Goal: Task Accomplishment & Management: Manage account settings

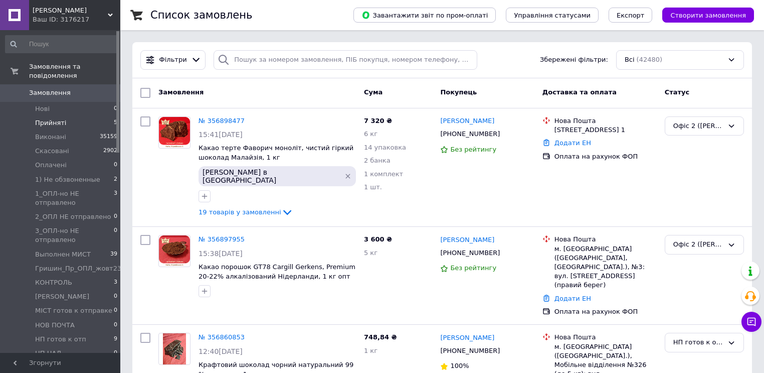
click at [51, 118] on span "Прийняті" at bounding box center [50, 122] width 31 height 9
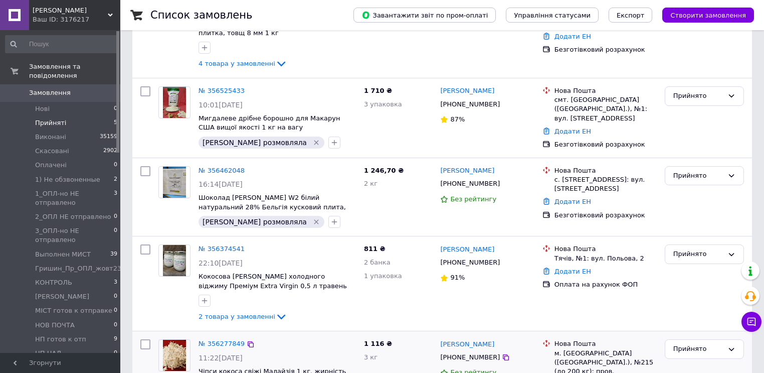
scroll to position [207, 0]
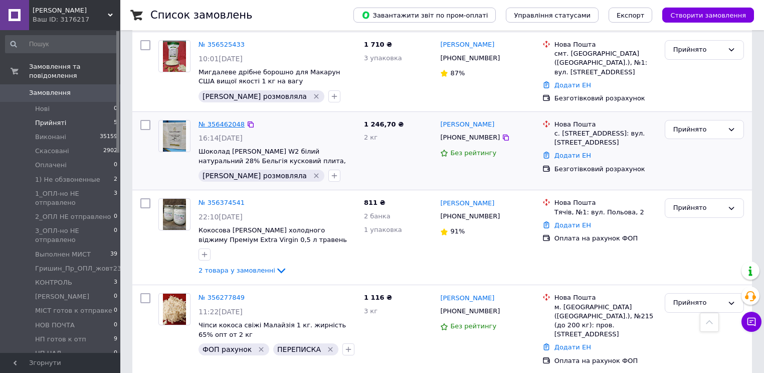
click at [220, 122] on link "№ 356462048" at bounding box center [222, 124] width 46 height 8
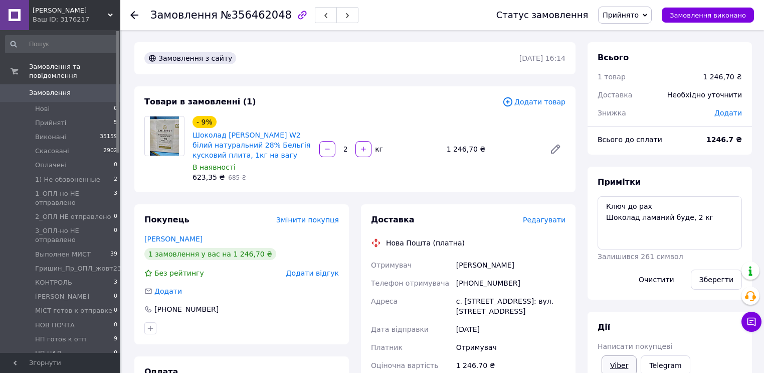
click at [614, 361] on link "Viber" at bounding box center [619, 365] width 35 height 20
click at [357, 49] on div "Замовлення з сайту [DATE] 16:14" at bounding box center [354, 58] width 441 height 32
click at [137, 17] on icon at bounding box center [134, 15] width 8 height 8
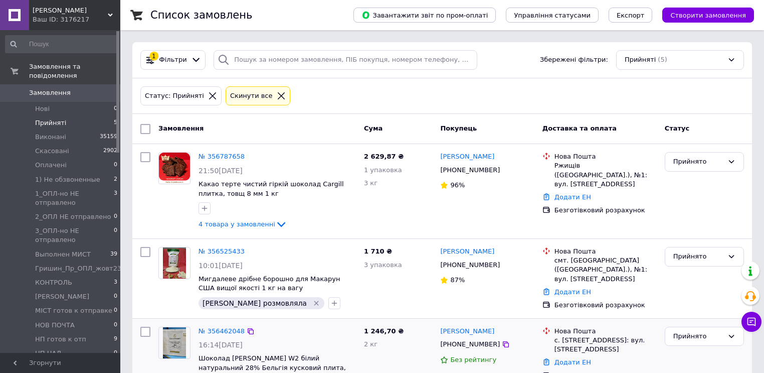
scroll to position [120, 0]
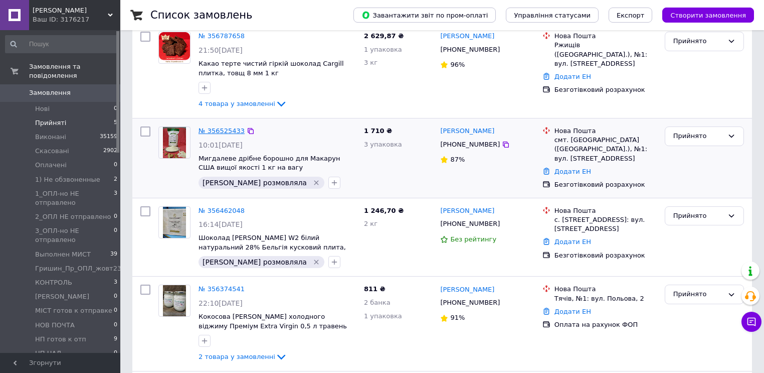
click at [217, 133] on link "№ 356525433" at bounding box center [222, 131] width 46 height 8
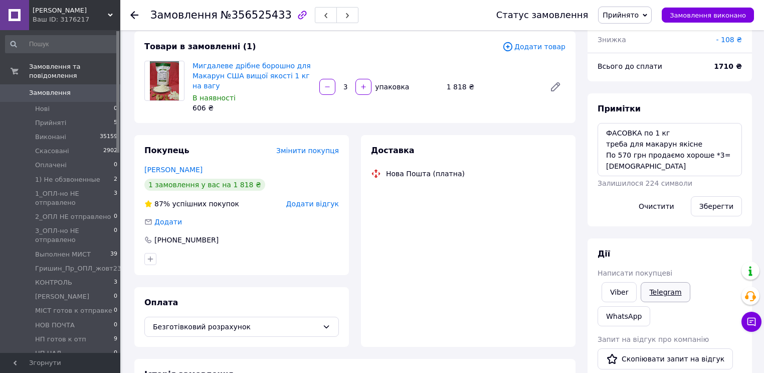
scroll to position [120, 0]
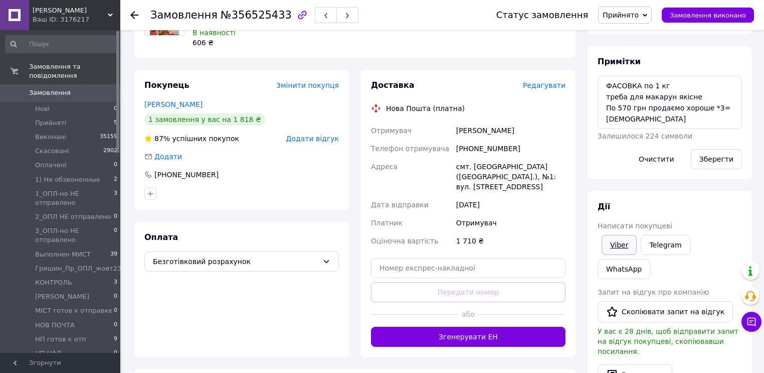
click at [616, 244] on link "Viber" at bounding box center [619, 245] width 35 height 20
click at [132, 14] on use at bounding box center [134, 15] width 8 height 8
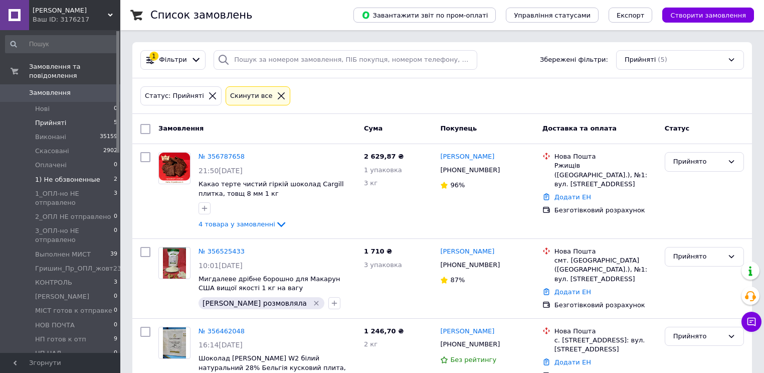
click at [50, 175] on span "1) Не обзвоненные" at bounding box center [67, 179] width 65 height 9
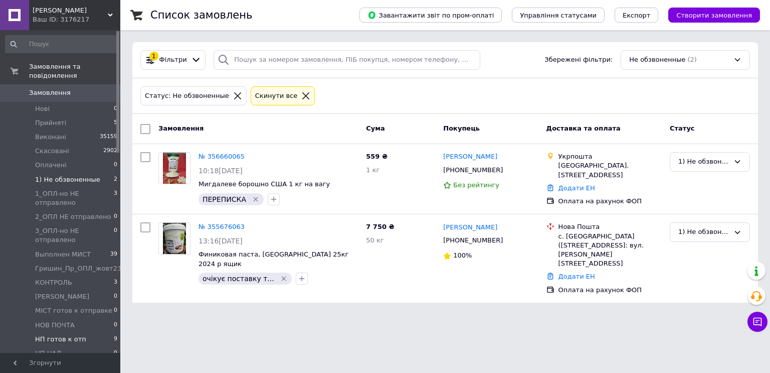
click at [61, 334] on span "НП готов к отп" at bounding box center [60, 338] width 51 height 9
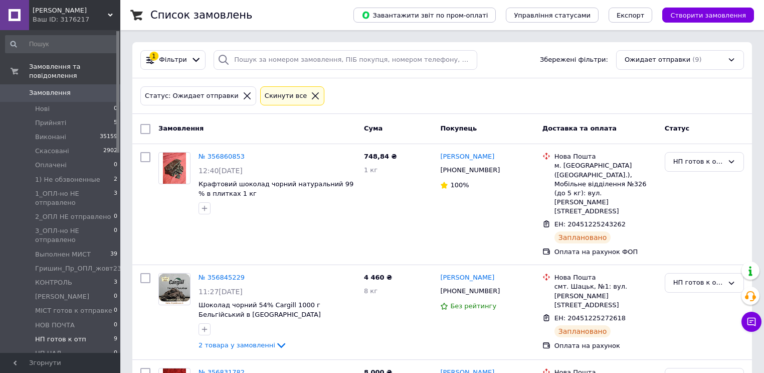
click at [144, 128] on input "checkbox" at bounding box center [145, 129] width 10 height 10
checkbox input "true"
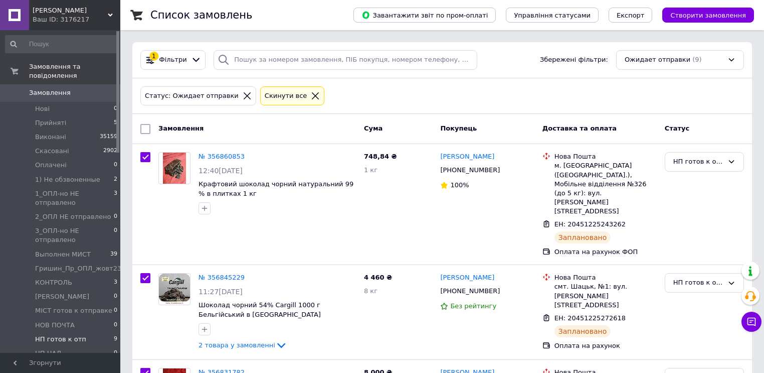
checkbox input "true"
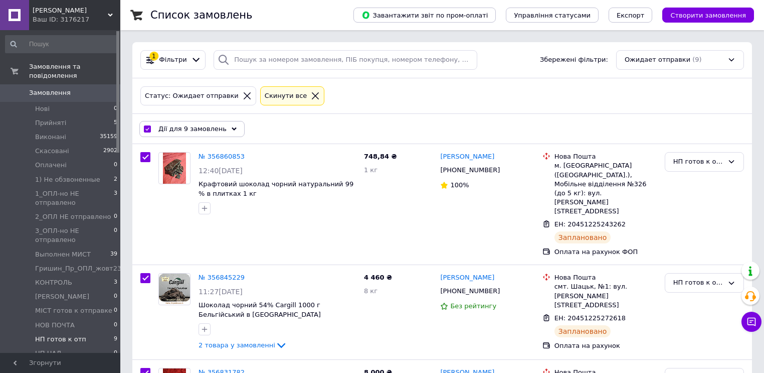
click at [232, 128] on icon at bounding box center [234, 128] width 5 height 5
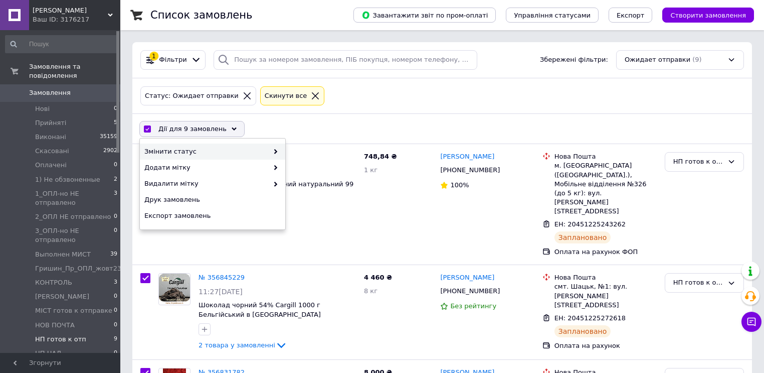
click at [199, 150] on span "Змінити статус" at bounding box center [206, 151] width 124 height 9
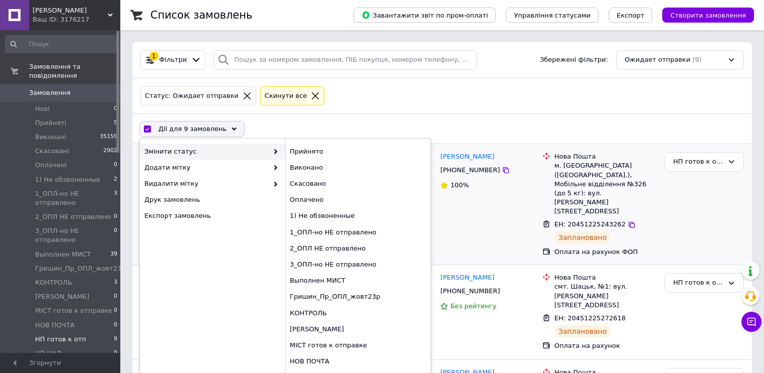
drag, startPoint x: 324, startPoint y: 165, endPoint x: 311, endPoint y: 168, distance: 12.9
click at [324, 165] on div "Виконано" at bounding box center [357, 167] width 145 height 16
checkbox input "false"
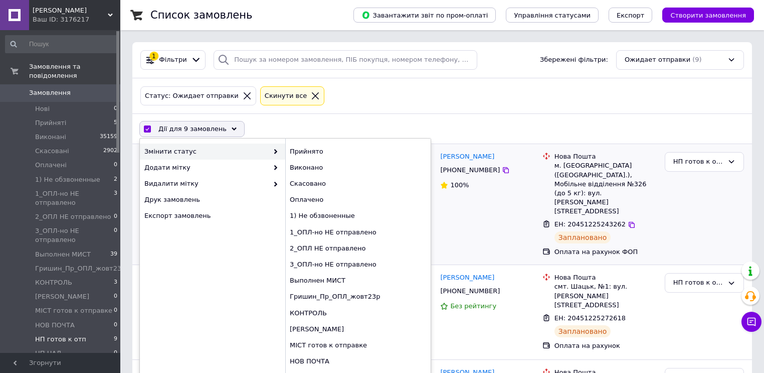
checkbox input "false"
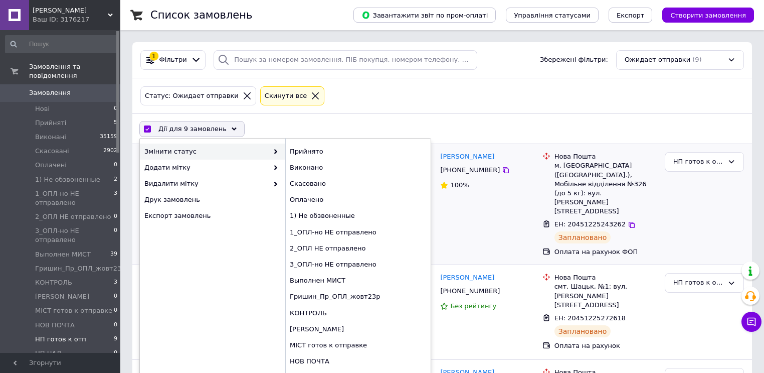
checkbox input "false"
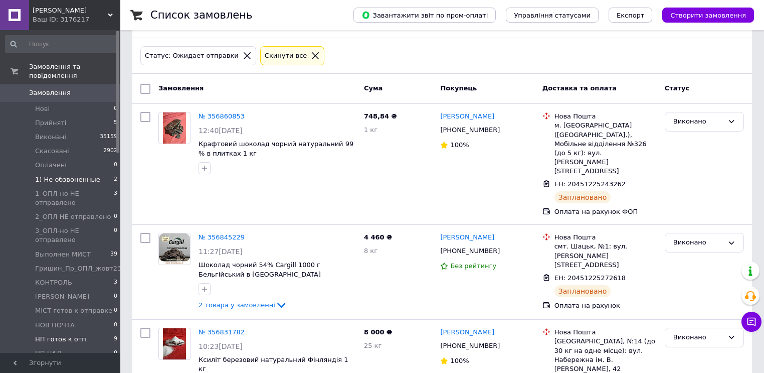
click at [62, 175] on span "1) Не обзвоненные" at bounding box center [67, 179] width 65 height 9
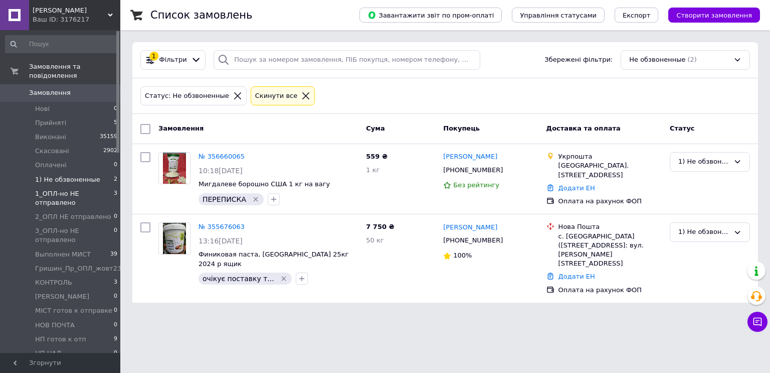
drag, startPoint x: 68, startPoint y: 182, endPoint x: 105, endPoint y: 200, distance: 40.8
click at [71, 189] on span "1_ОПЛ-но НЕ отправлено" at bounding box center [74, 198] width 79 height 18
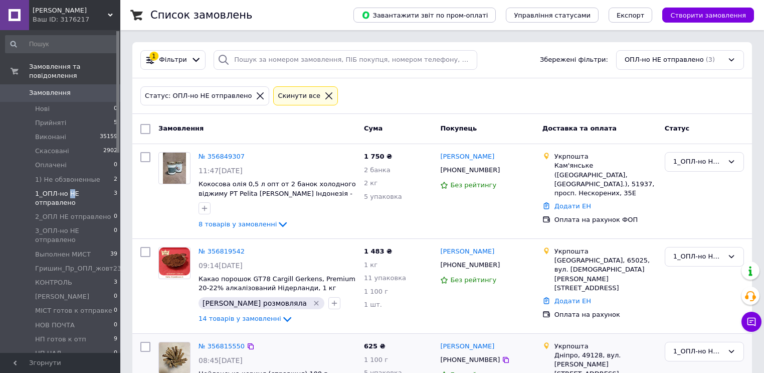
scroll to position [56, 0]
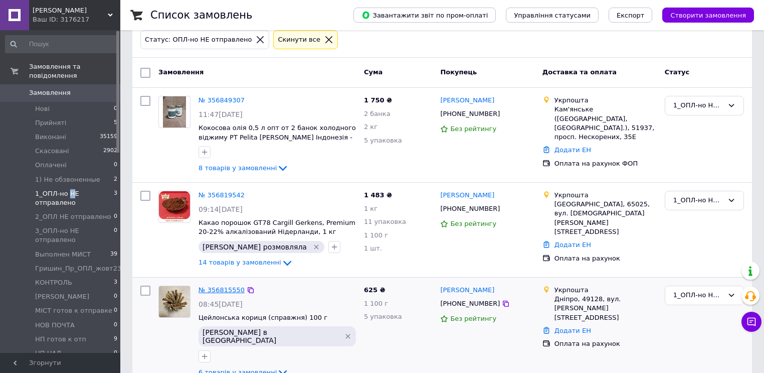
click at [209, 286] on link "№ 356815550" at bounding box center [222, 290] width 46 height 8
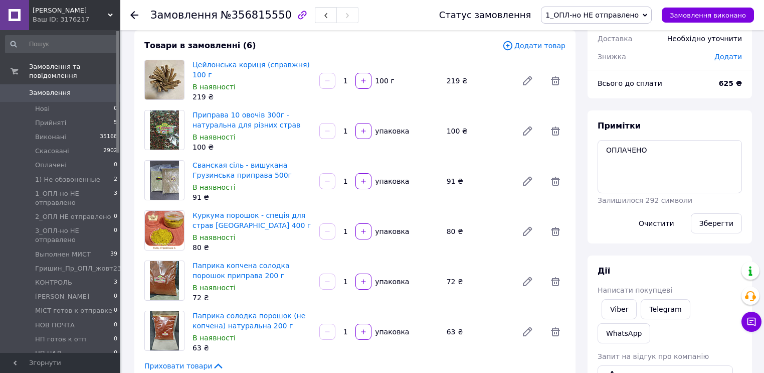
click at [133, 16] on icon at bounding box center [134, 15] width 8 height 8
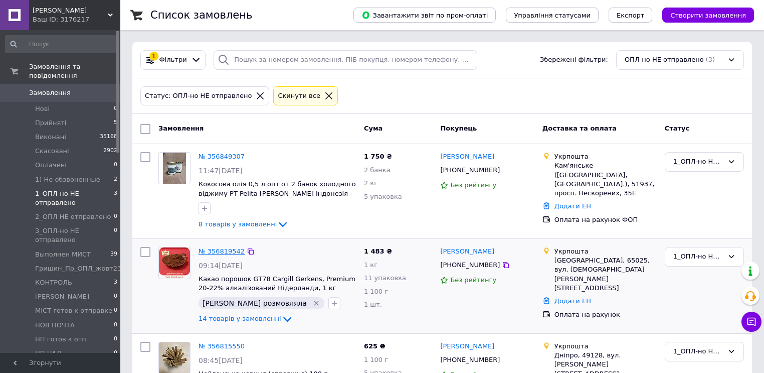
click at [215, 250] on link "№ 356819542" at bounding box center [222, 251] width 46 height 8
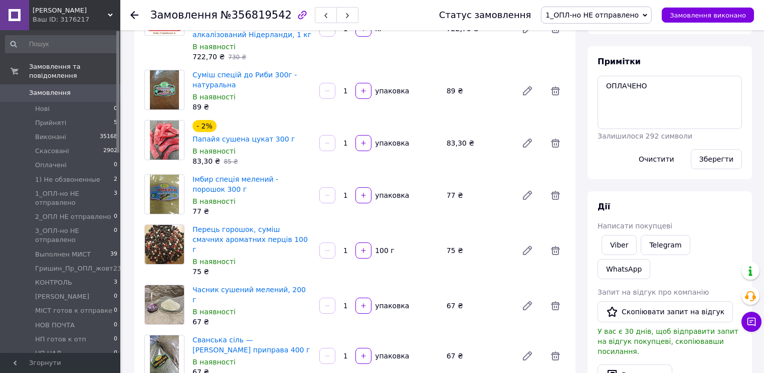
scroll to position [40, 0]
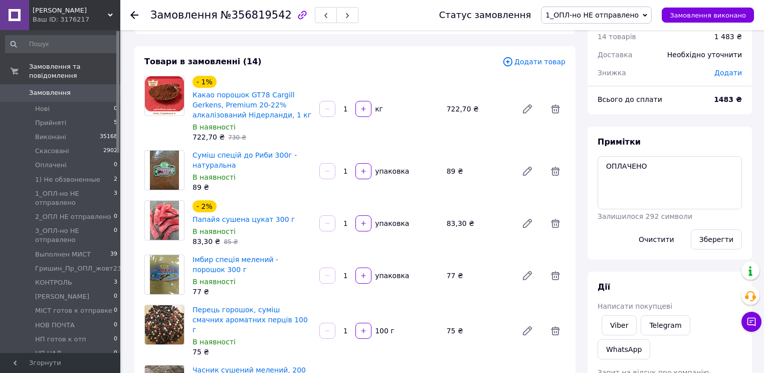
click at [132, 15] on use at bounding box center [134, 15] width 8 height 8
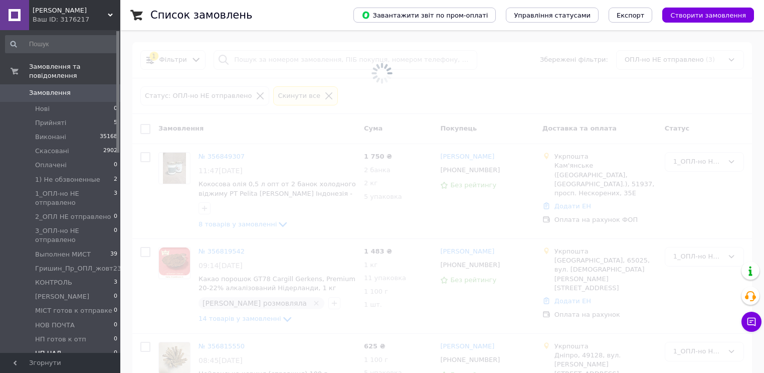
scroll to position [40, 0]
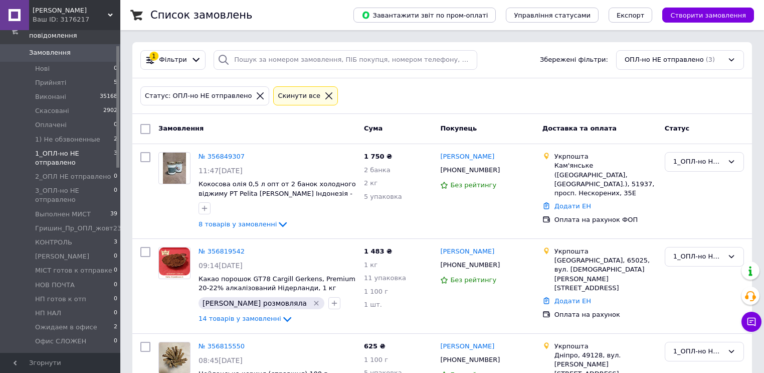
click at [67, 351] on span "Офіс 2 ([PERSON_NAME])" at bounding box center [74, 360] width 79 height 18
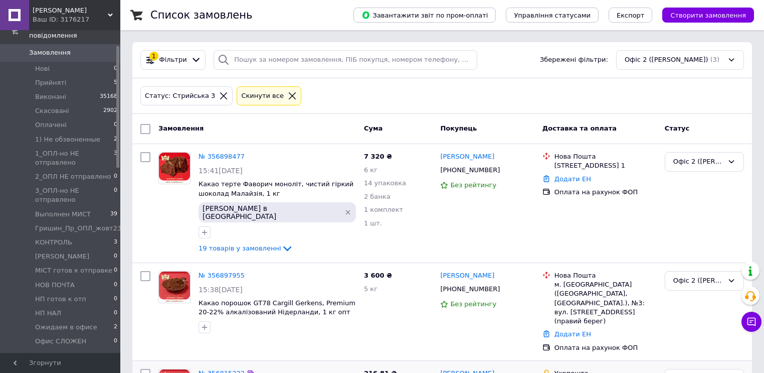
scroll to position [60, 0]
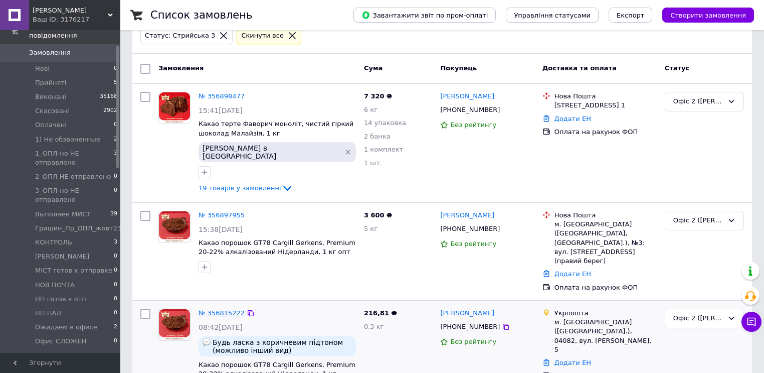
click at [217, 309] on link "№ 356815222" at bounding box center [222, 313] width 46 height 8
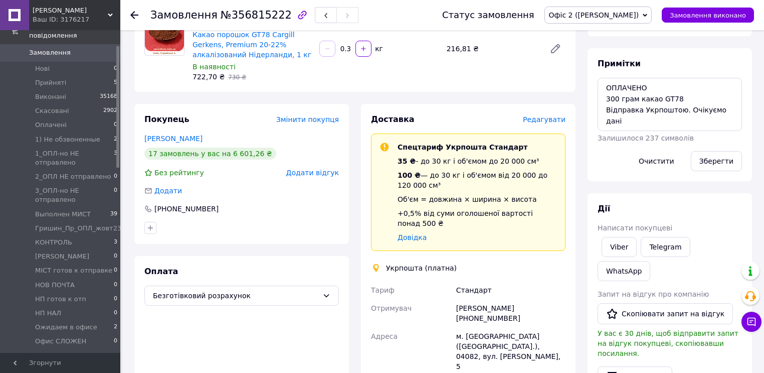
scroll to position [181, 0]
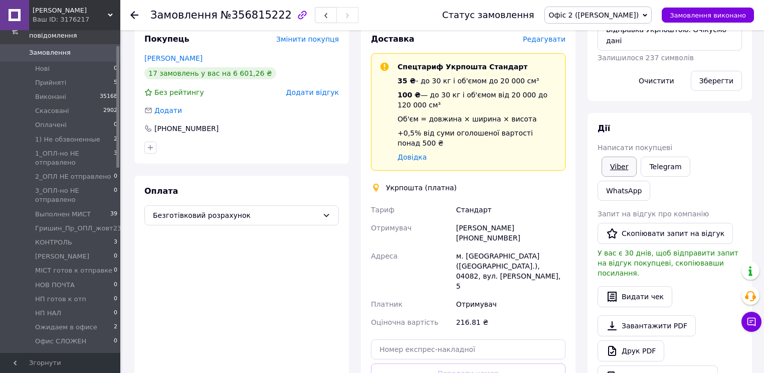
click at [622, 164] on link "Viber" at bounding box center [619, 166] width 35 height 20
click at [277, 154] on div at bounding box center [241, 147] width 199 height 16
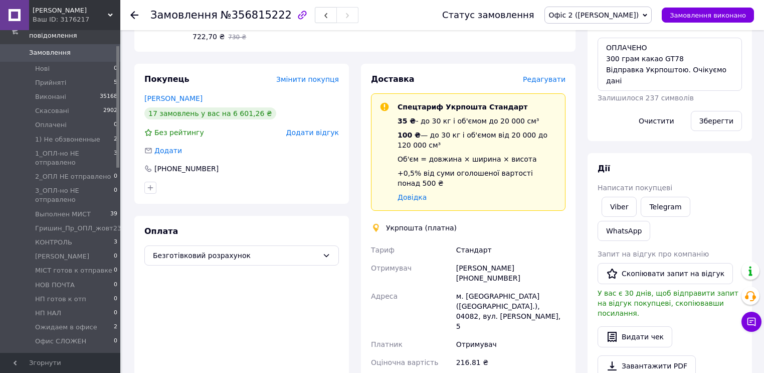
scroll to position [60, 0]
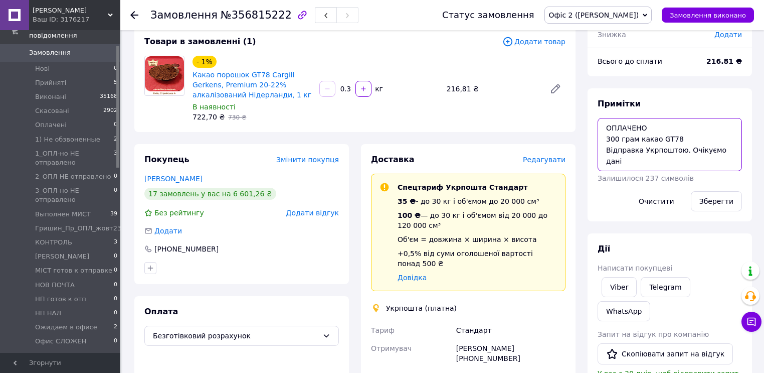
drag, startPoint x: 726, startPoint y: 146, endPoint x: 678, endPoint y: 149, distance: 47.7
click at [678, 149] on textarea "ОПЛАЧЕНО 300 грам какао GT78 Відправка Укрпоштою. Очікуємо дані" at bounding box center [670, 144] width 144 height 53
drag, startPoint x: 720, startPoint y: 197, endPoint x: 480, endPoint y: 286, distance: 255.6
click at [720, 199] on button "Зберегти" at bounding box center [716, 201] width 51 height 20
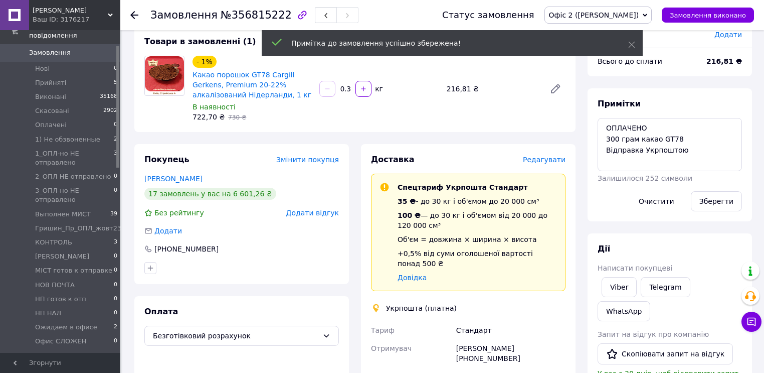
scroll to position [293, 0]
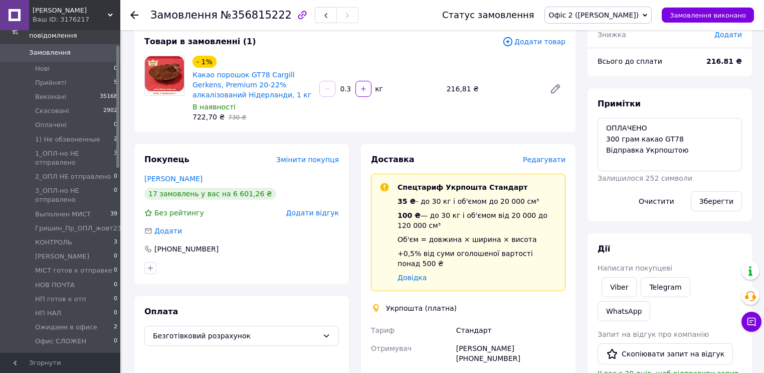
drag, startPoint x: 449, startPoint y: 48, endPoint x: 454, endPoint y: 51, distance: 6.1
click at [449, 48] on div "Товари в замовленні (1) Додати товар - 1% Какао порошок GT78 Cargill Gerkens, P…" at bounding box center [354, 79] width 441 height 106
click at [682, 149] on textarea "ОПЛАЧЕНО 300 грам какао GT78 Відправка Укрпоштою" at bounding box center [670, 144] width 144 height 53
paste textarea "Укрпошта Київ 04082 [PERSON_NAME][GEOGRAPHIC_DATA] [PHONE_NUMBER]"
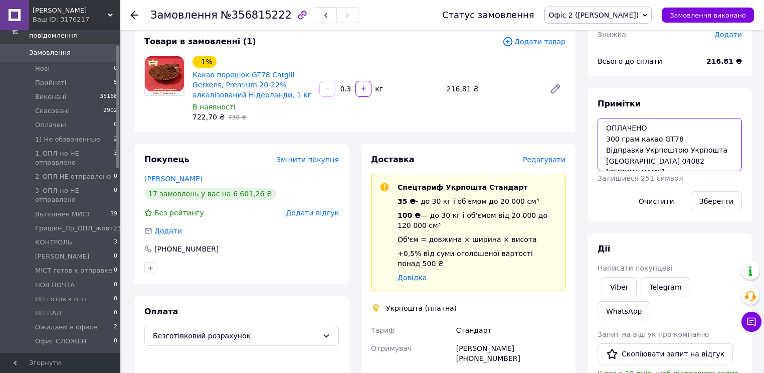
scroll to position [17, 0]
drag, startPoint x: 712, startPoint y: 132, endPoint x: 679, endPoint y: 134, distance: 32.7
click at [679, 134] on textarea "ОПЛАЧЕНО 300 грам какао GT78 Відправка Укрпоштою Укрпошта [GEOGRAPHIC_DATA] 040…" at bounding box center [670, 144] width 144 height 53
click at [645, 161] on textarea "ОПЛАЧЕНО 300 грам какао GT78 Відправка Укрпоштою Київ 04082 [PERSON_NAME] [PHON…" at bounding box center [670, 144] width 144 height 53
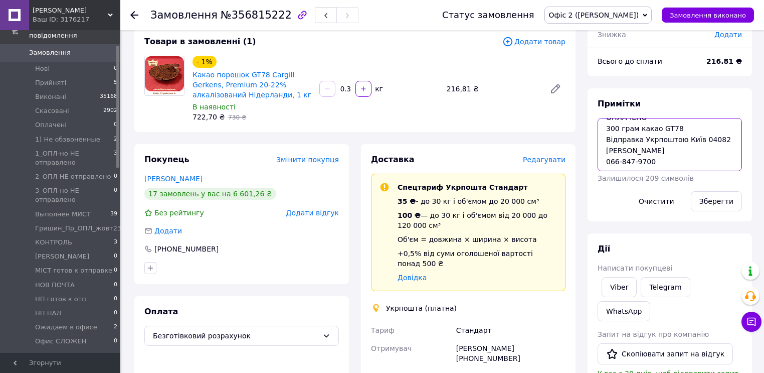
click at [636, 160] on textarea "ОПЛАЧЕНО 300 грам какао GT78 Відправка Укрпоштою Київ 04082 [PERSON_NAME] 066-8…" at bounding box center [670, 144] width 144 height 53
click at [634, 160] on textarea "ОПЛАЧЕНО 300 грам какао GT78 Відправка Укрпоштою Київ 04082 [PERSON_NAME] 066-8…" at bounding box center [670, 144] width 144 height 53
click at [622, 158] on textarea "ОПЛАЧЕНО 300 грам какао GT78 Відправка Укрпоштою Київ 04082 [PERSON_NAME] 066-8…" at bounding box center [670, 144] width 144 height 53
click at [722, 197] on button "Зберегти" at bounding box center [716, 201] width 51 height 20
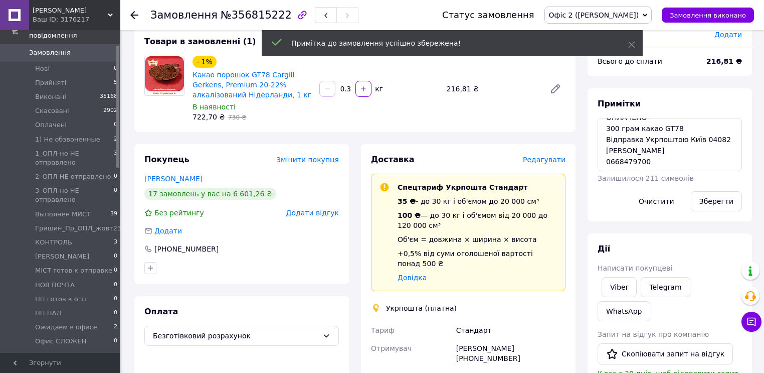
scroll to position [317, 0]
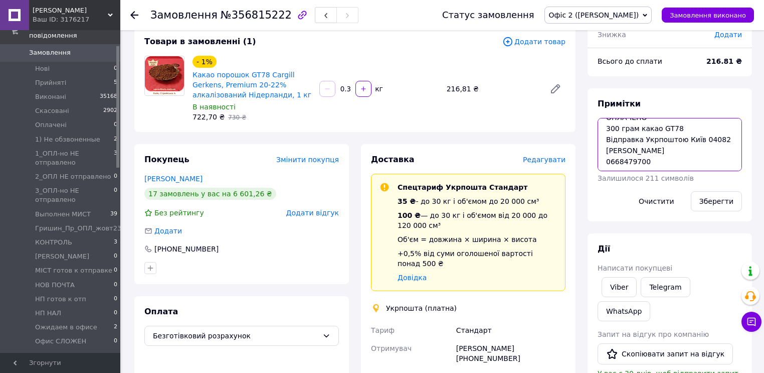
click at [678, 138] on textarea "ОПЛАЧЕНО 300 грам какао GT78 Відправка Укрпоштою Київ 04082 [PERSON_NAME] 06684…" at bounding box center [670, 144] width 144 height 53
type textarea "ОПЛАЧЕНО 300 грам какао GT78 Відправка Укрпошт [GEOGRAPHIC_DATA] 04082 [PERSON_…"
click at [716, 201] on button "Зберегти" at bounding box center [716, 201] width 51 height 20
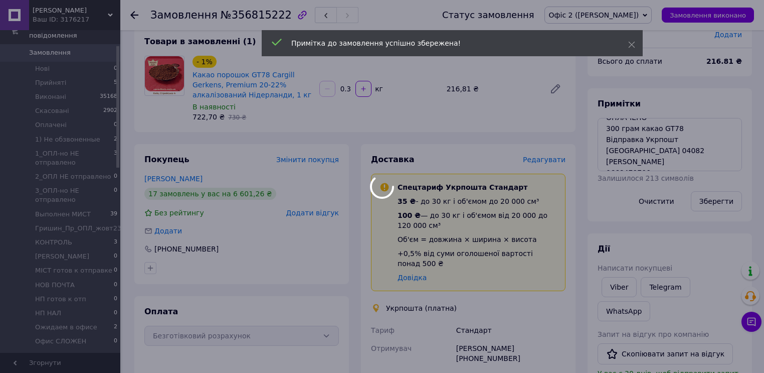
scroll to position [341, 0]
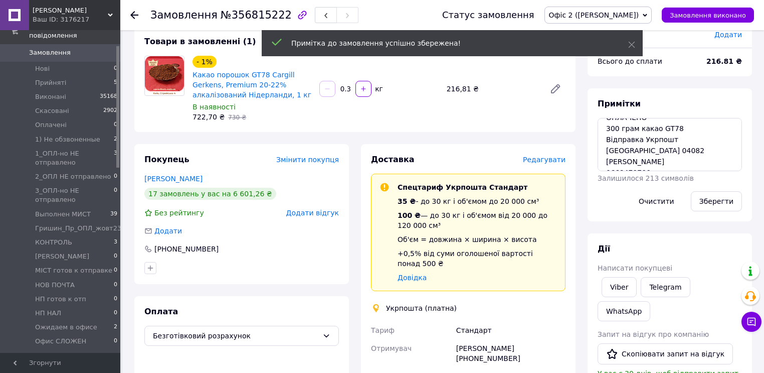
click at [134, 13] on icon at bounding box center [134, 15] width 8 height 8
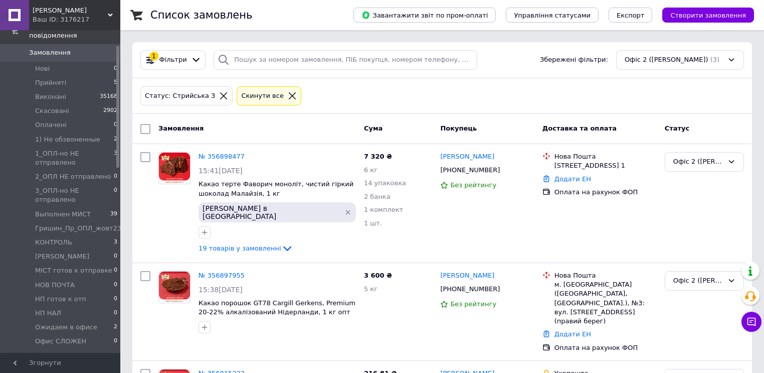
drag, startPoint x: 273, startPoint y: 136, endPoint x: 269, endPoint y: 120, distance: 16.2
click at [274, 132] on div "Замовлення" at bounding box center [257, 129] width 206 height 18
click at [221, 157] on link "№ 356898477" at bounding box center [222, 156] width 46 height 8
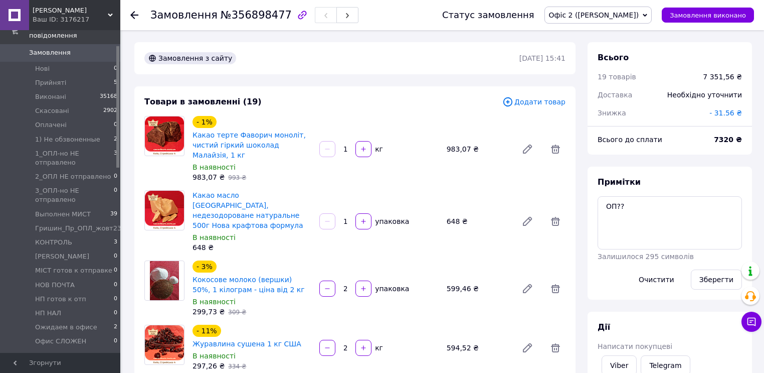
click at [426, 48] on div "Замовлення з сайту [DATE] 15:41" at bounding box center [354, 58] width 441 height 32
click at [633, 200] on textarea "ОП??" at bounding box center [670, 222] width 144 height 53
type textarea "ОП?? РОЗДРУКУВАТИ замовлення"
click at [714, 276] on button "Зберегти" at bounding box center [716, 279] width 51 height 20
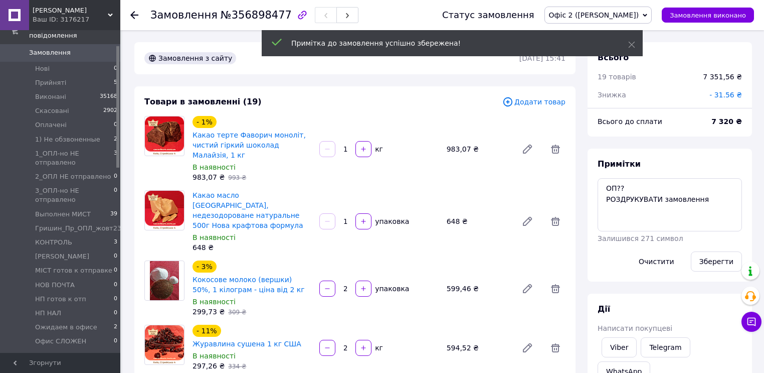
click at [134, 13] on icon at bounding box center [134, 15] width 8 height 8
